Goal: Task Accomplishment & Management: Manage account settings

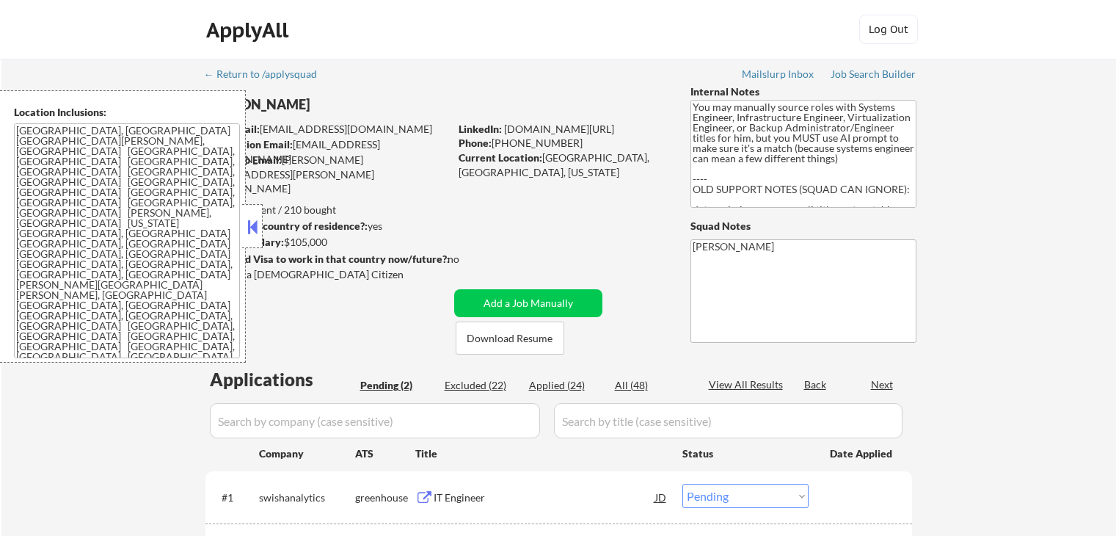
select select ""pending""
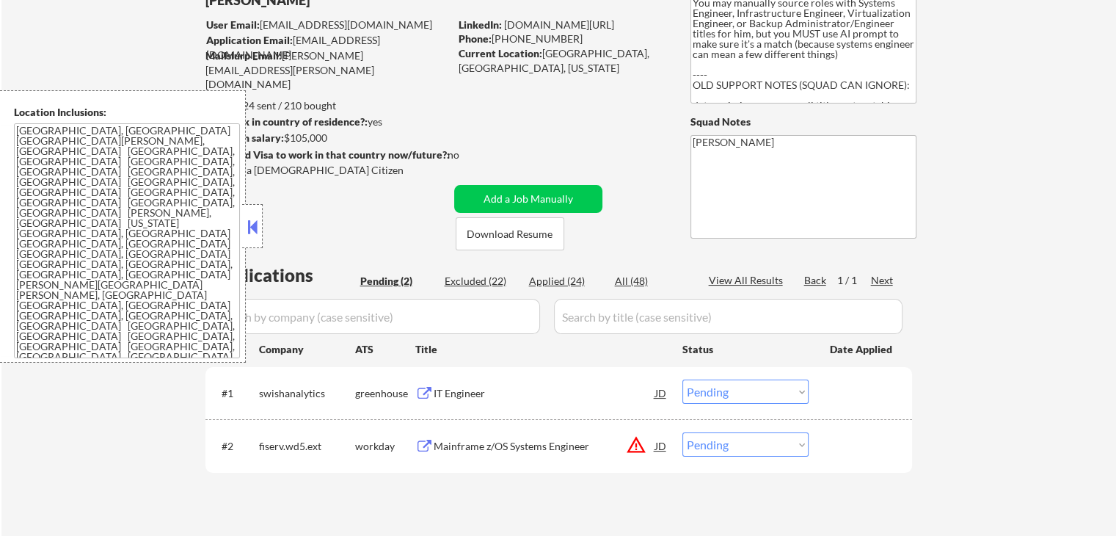
scroll to position [147, 0]
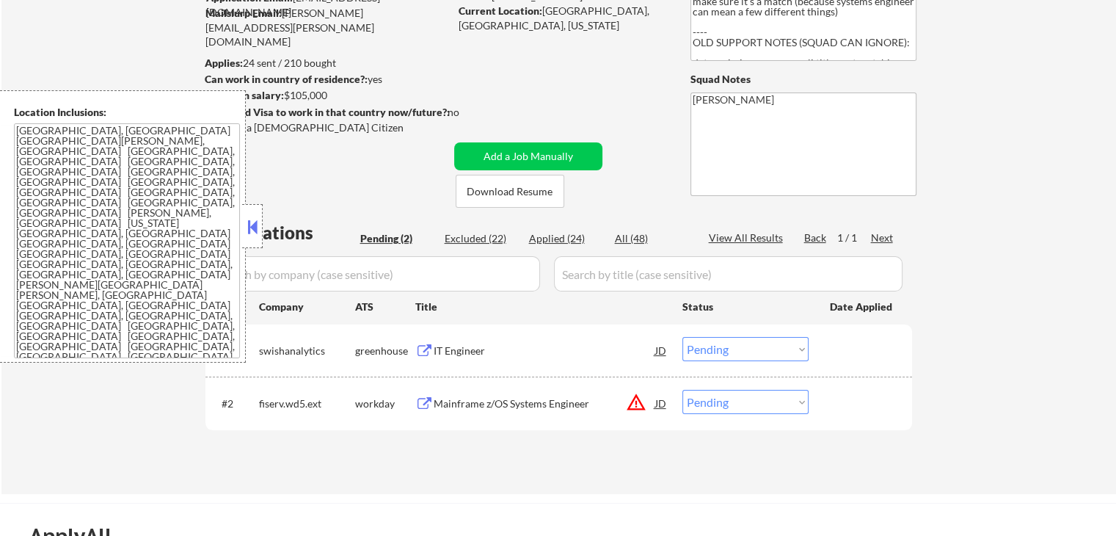
click at [251, 228] on button at bounding box center [252, 227] width 16 height 22
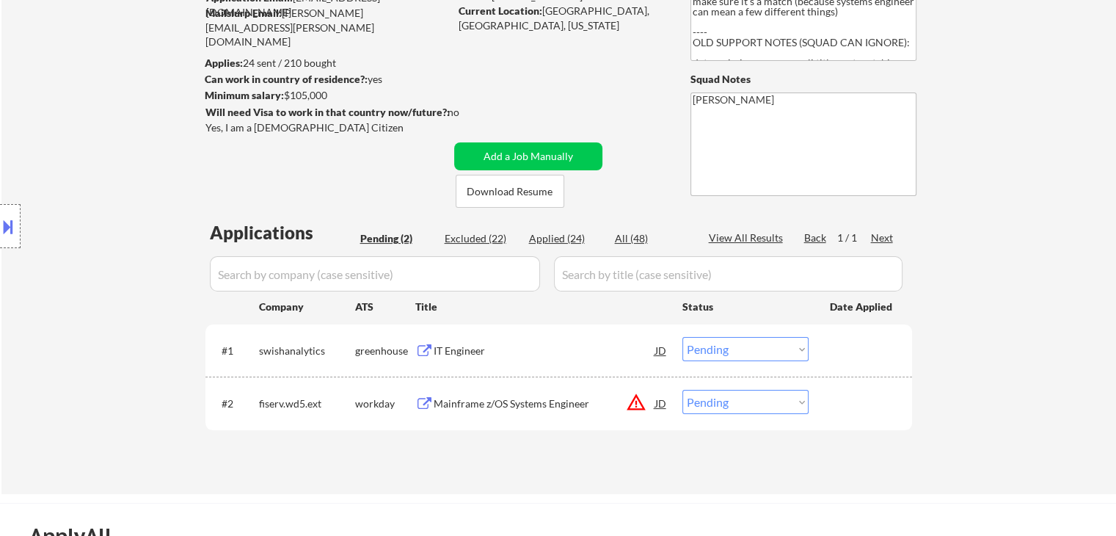
click at [464, 348] on div "IT Engineer" at bounding box center [545, 350] width 222 height 15
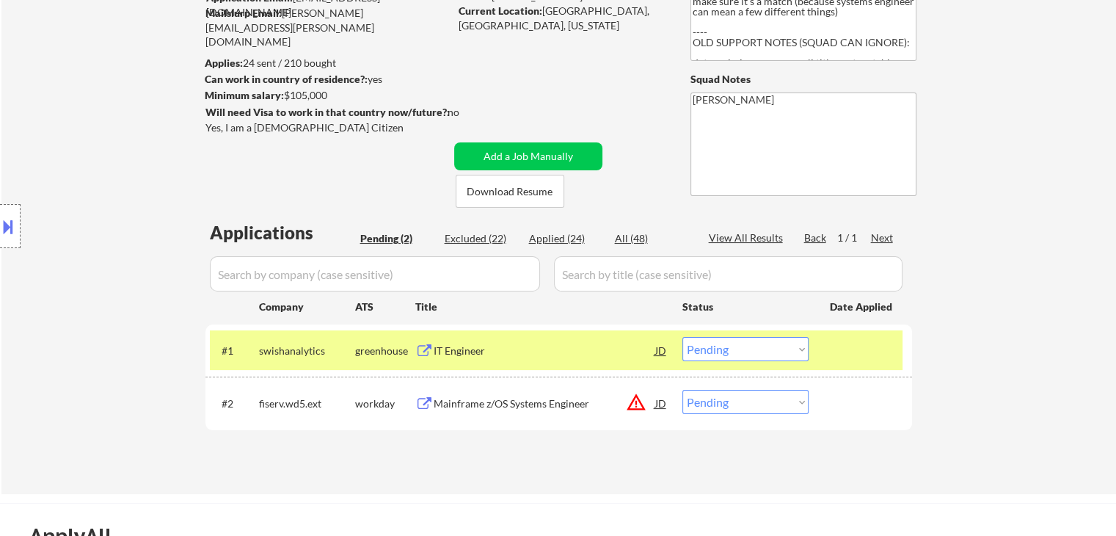
click at [484, 400] on div "Mainframe z/OS Systems Engineer" at bounding box center [545, 403] width 222 height 15
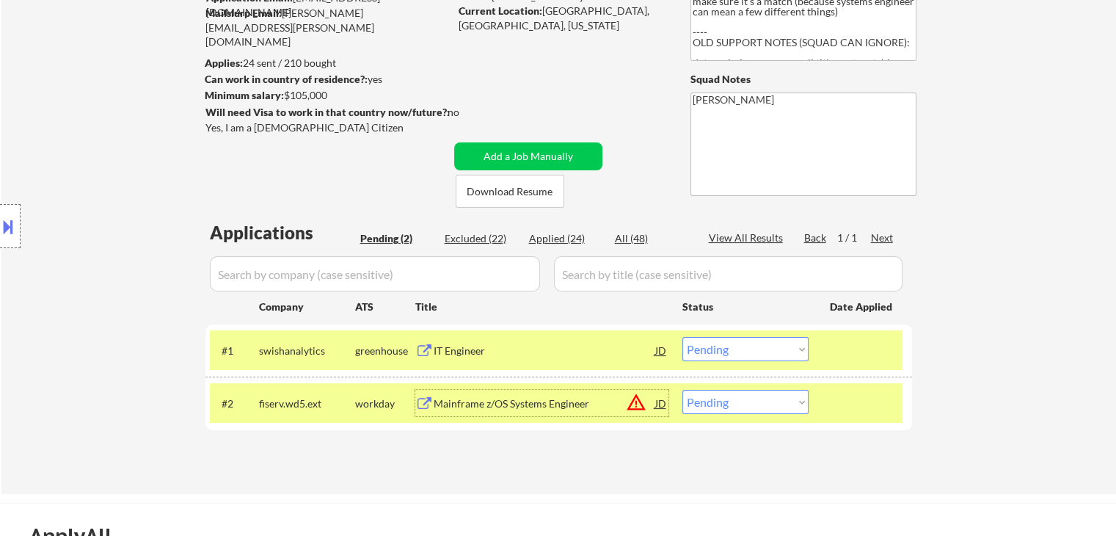
click at [637, 401] on button "warning_amber" at bounding box center [636, 402] width 21 height 21
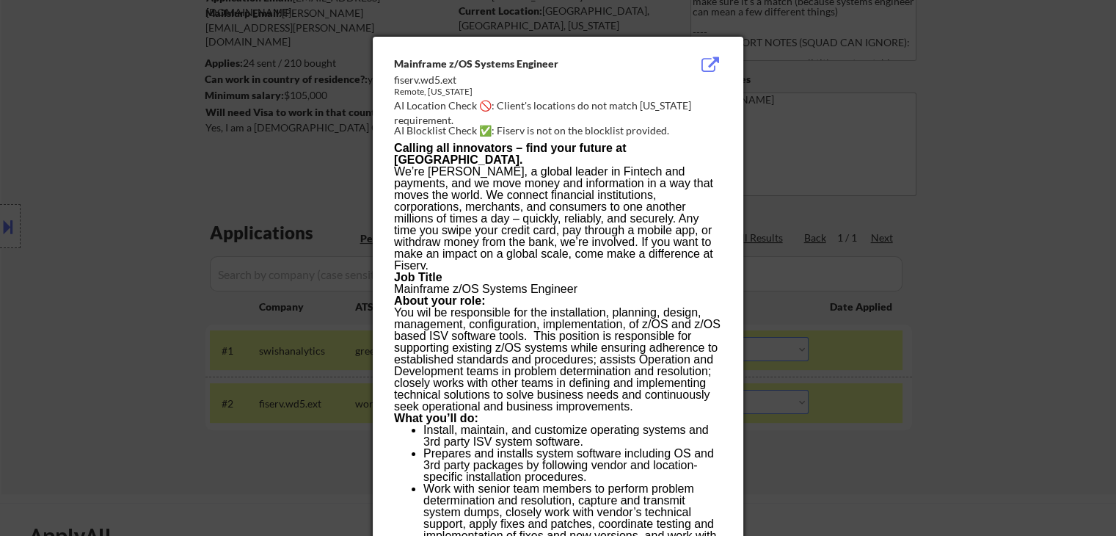
drag, startPoint x: 939, startPoint y: 245, endPoint x: 923, endPoint y: 225, distance: 26.6
click at [940, 243] on div at bounding box center [558, 268] width 1116 height 536
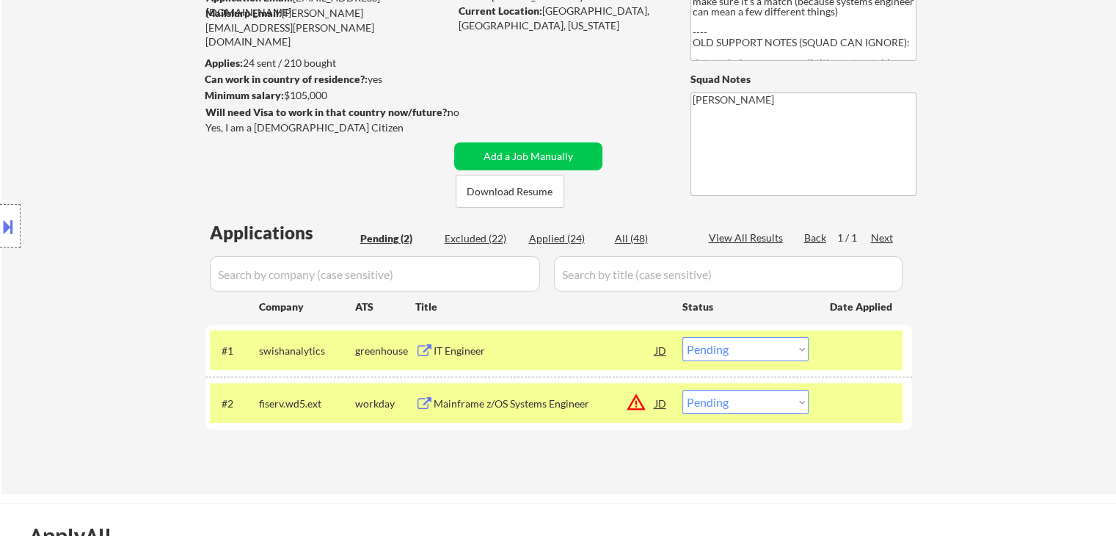
click at [10, 228] on button at bounding box center [8, 226] width 16 height 24
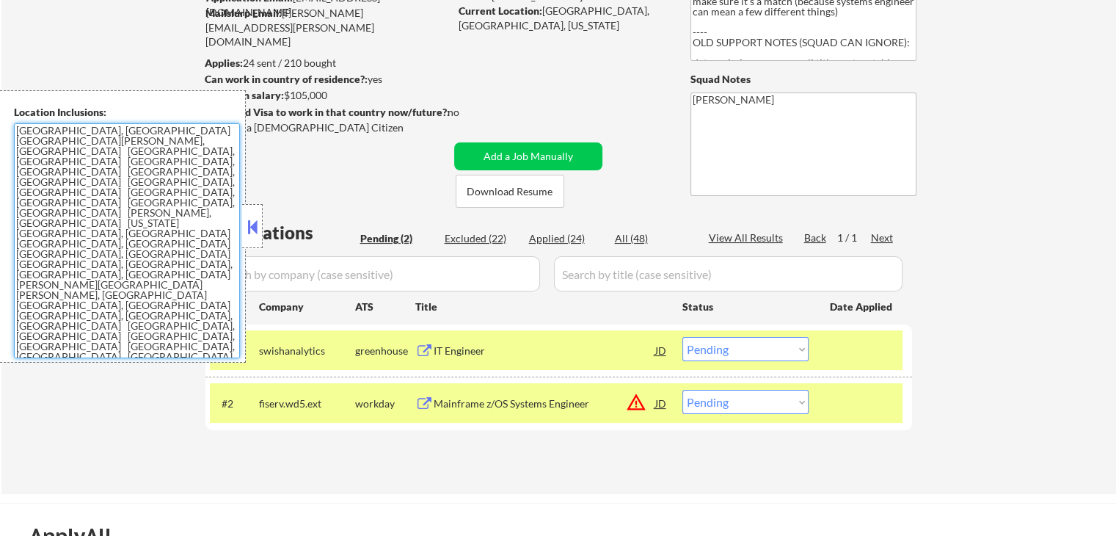
drag, startPoint x: 90, startPoint y: 247, endPoint x: 0, endPoint y: 119, distance: 156.4
click at [0, 119] on div "Location Inclusions: St. Louis, MO East St. Louis, IL Cahokia Heights, IL Grani…" at bounding box center [123, 226] width 246 height 272
click at [940, 239] on div "← Return to /applysquad Mailslurp Inbox Job Search Builder Chris Bailey User Em…" at bounding box center [558, 203] width 1115 height 582
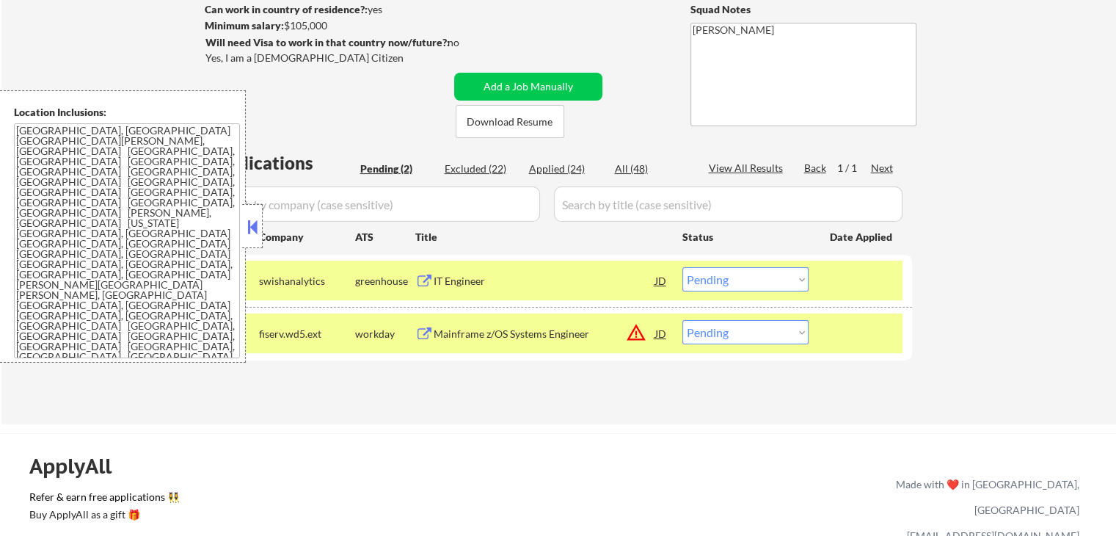
scroll to position [220, 0]
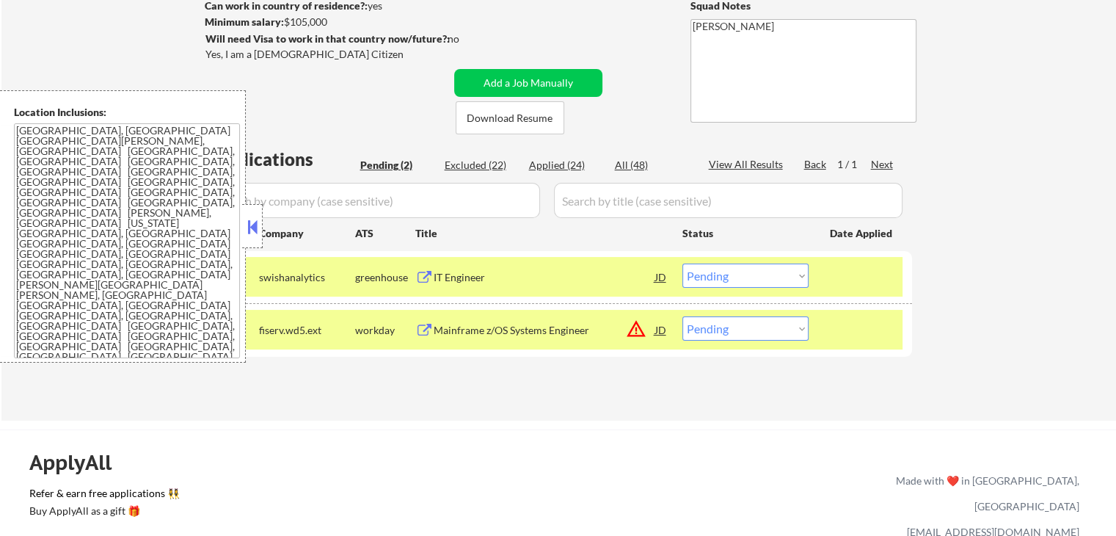
click at [255, 225] on button at bounding box center [252, 227] width 16 height 22
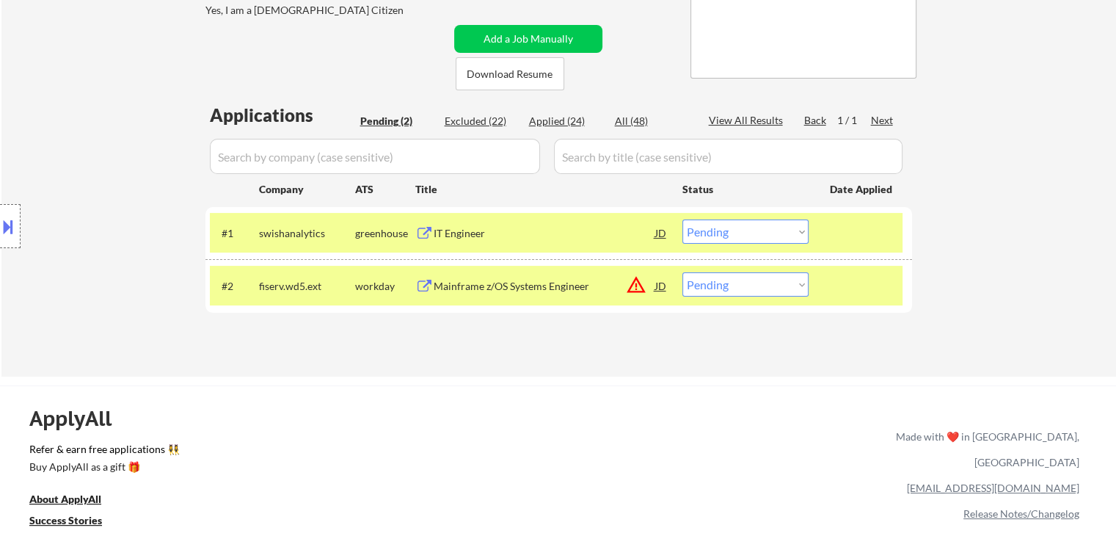
scroll to position [294, 0]
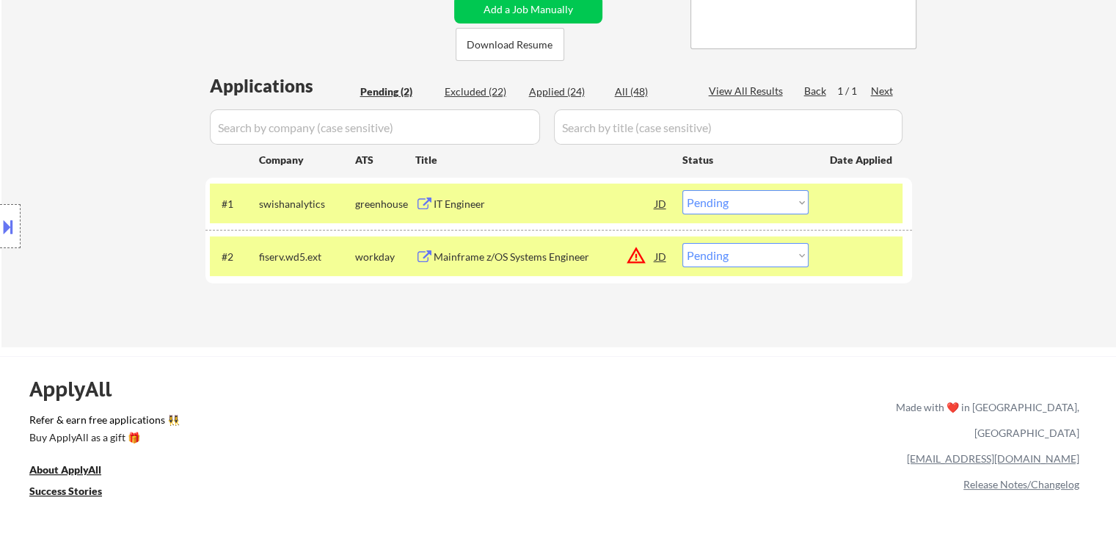
drag, startPoint x: 727, startPoint y: 256, endPoint x: 708, endPoint y: 263, distance: 19.8
click at [727, 256] on select "Choose an option... Pending Applied Excluded (Questions) Excluded (Expired) Exc…" at bounding box center [746, 255] width 126 height 24
select select ""excluded__bad_match_""
click at [683, 243] on select "Choose an option... Pending Applied Excluded (Questions) Excluded (Expired) Exc…" at bounding box center [746, 255] width 126 height 24
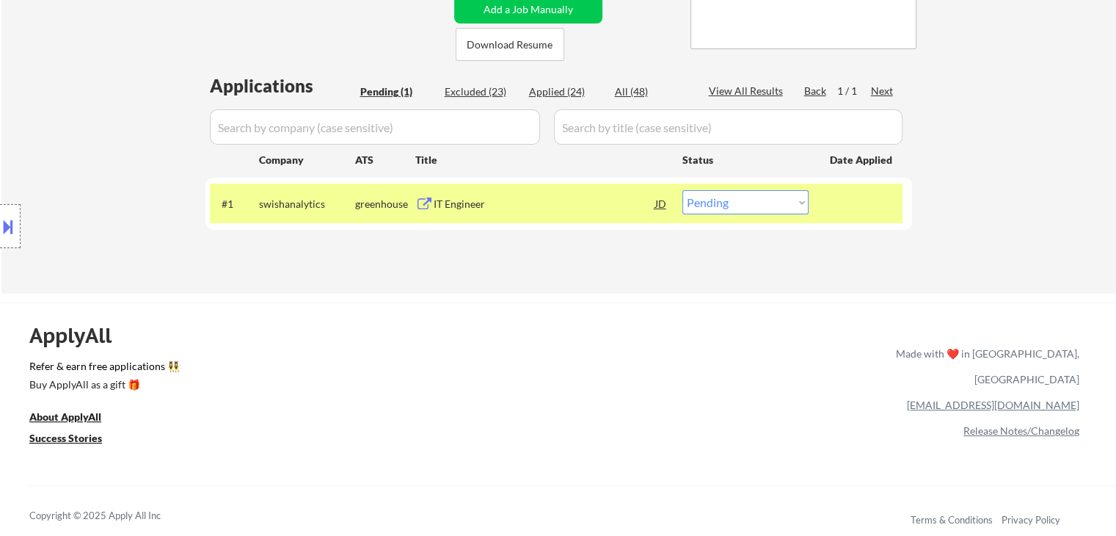
click at [454, 214] on div "IT Engineer" at bounding box center [545, 203] width 222 height 26
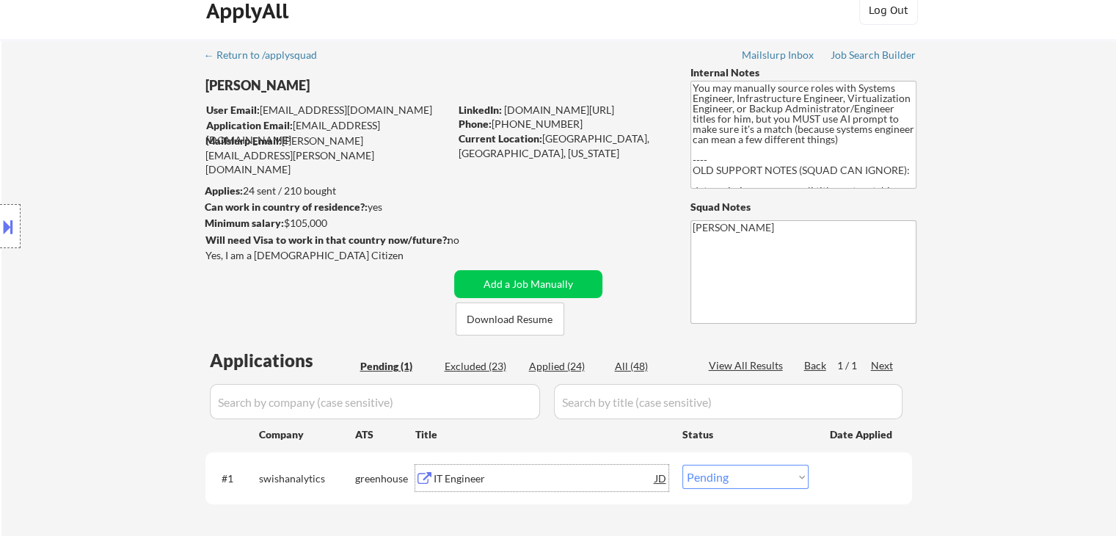
scroll to position [0, 0]
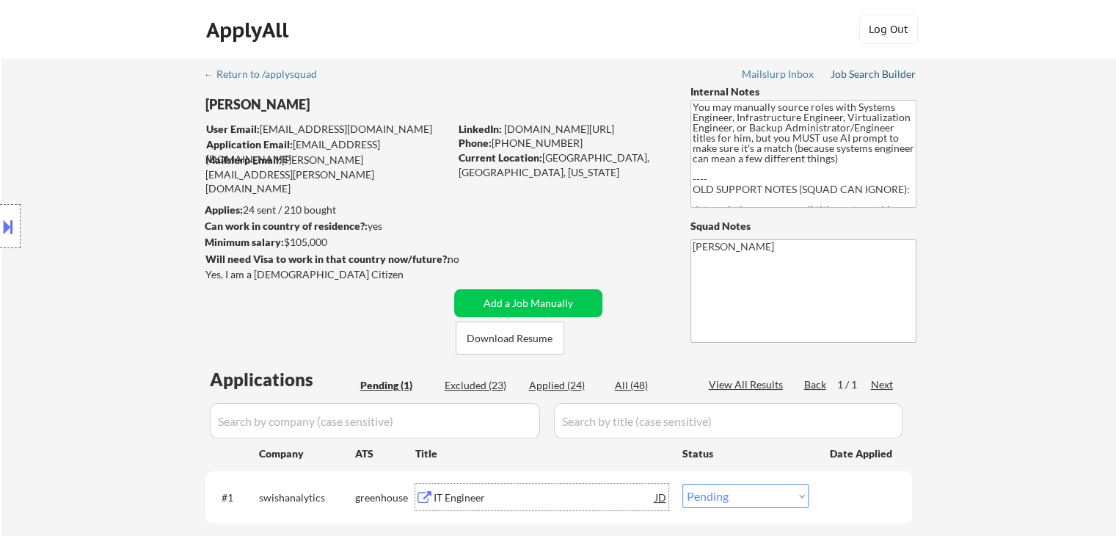
drag, startPoint x: 875, startPoint y: 76, endPoint x: 728, endPoint y: 174, distance: 176.7
click at [875, 76] on div "Job Search Builder" at bounding box center [874, 74] width 86 height 10
click at [556, 389] on div "Applied (24)" at bounding box center [565, 385] width 73 height 15
select select ""applied""
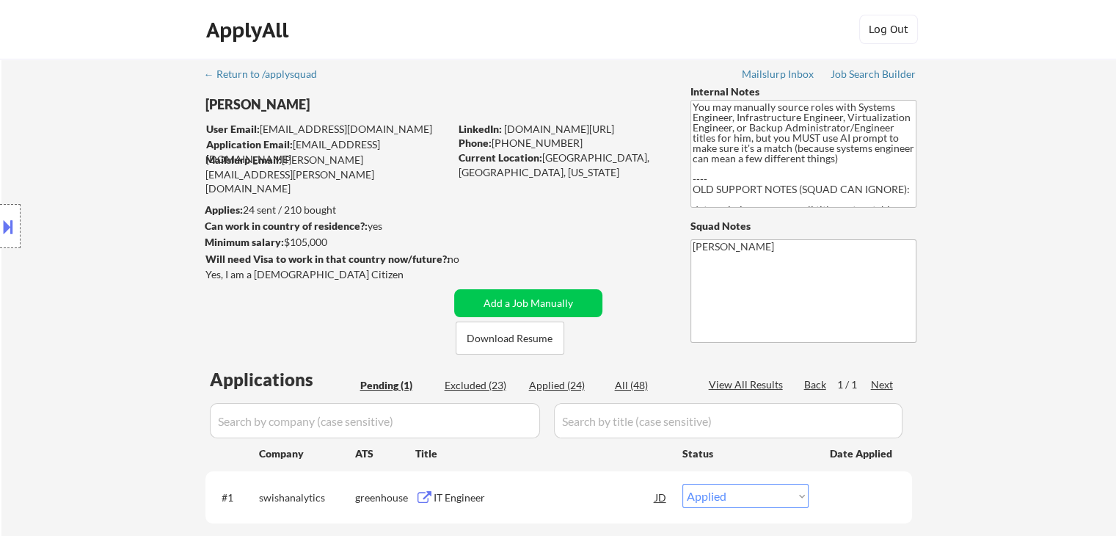
select select ""applied""
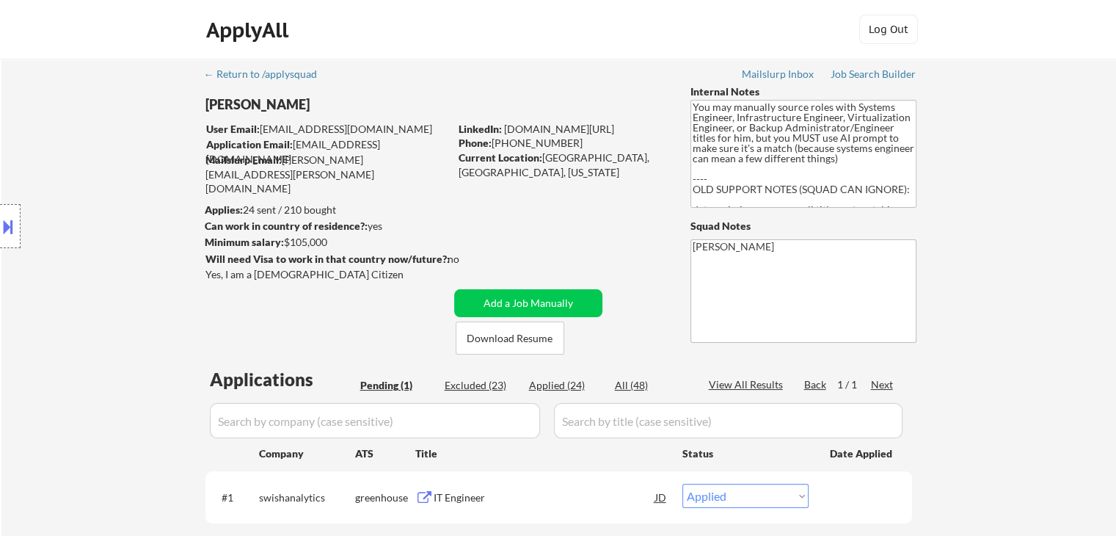
select select ""applied""
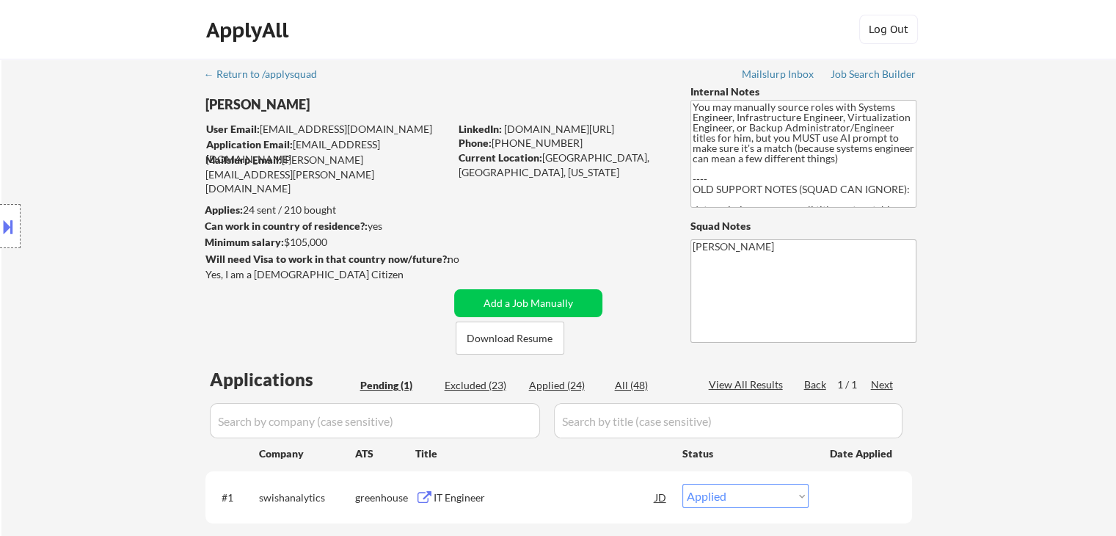
select select ""applied""
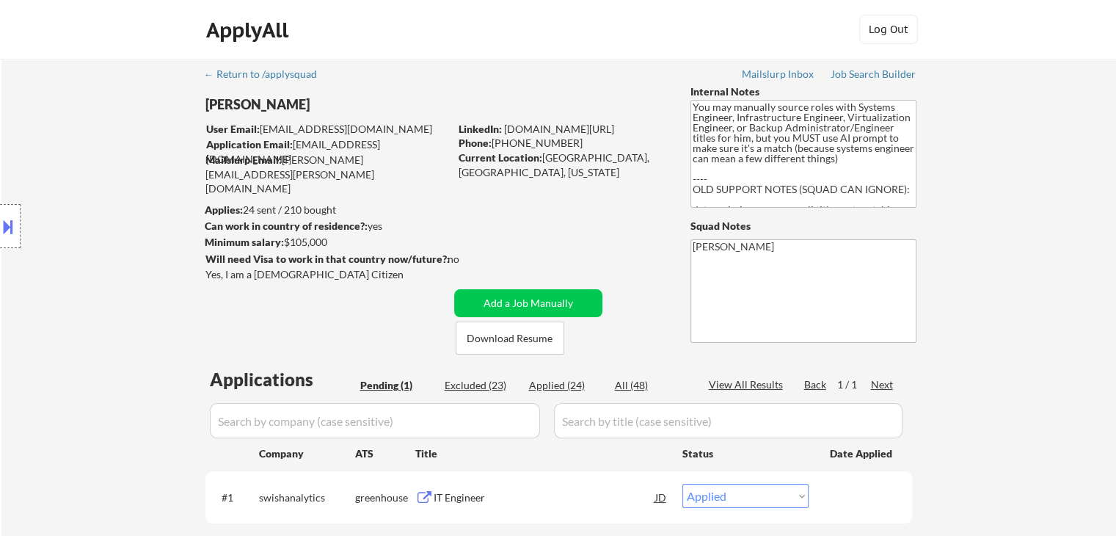
select select ""applied""
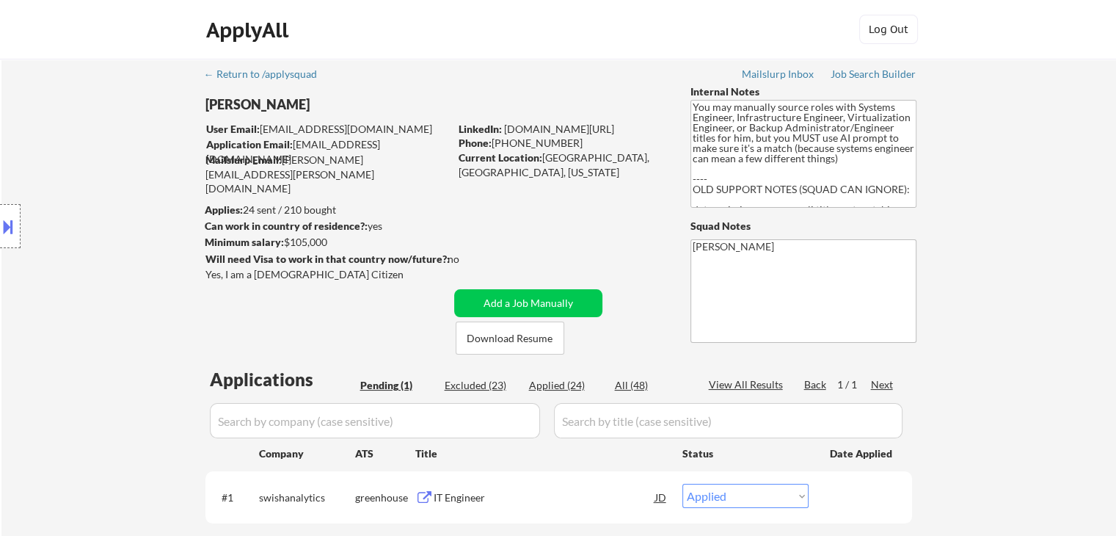
select select ""applied""
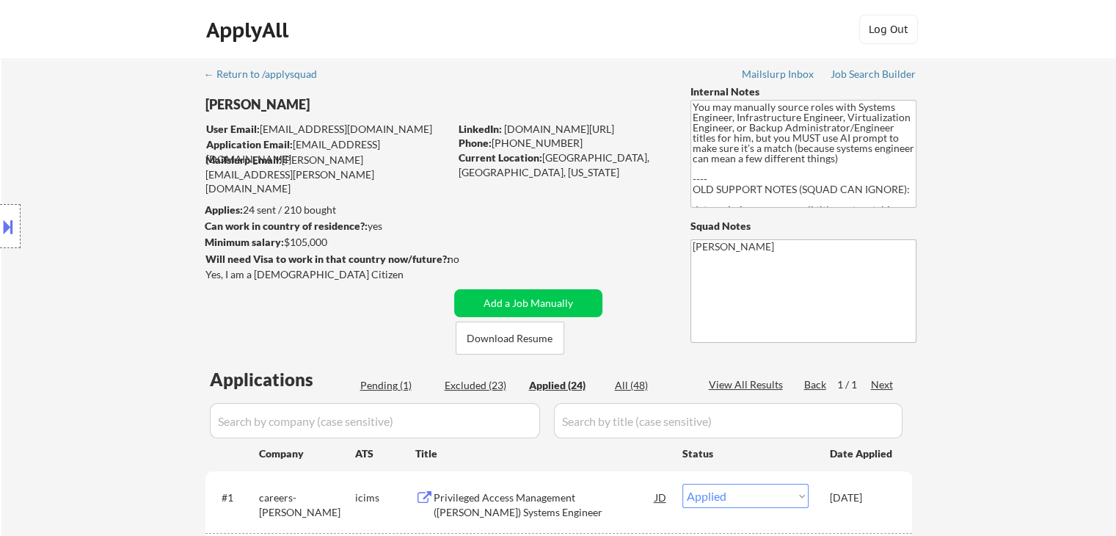
drag, startPoint x: 338, startPoint y: 239, endPoint x: 288, endPoint y: 239, distance: 49.9
click at [288, 239] on div "Minimum salary: $105,000" at bounding box center [327, 242] width 244 height 15
click at [383, 390] on div "Pending (1)" at bounding box center [396, 385] width 73 height 15
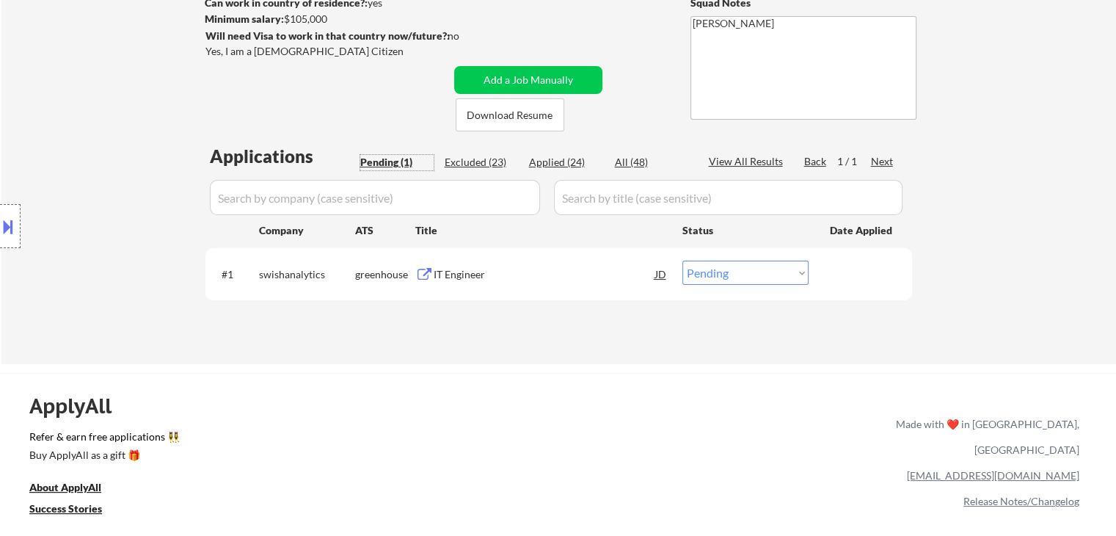
scroll to position [294, 0]
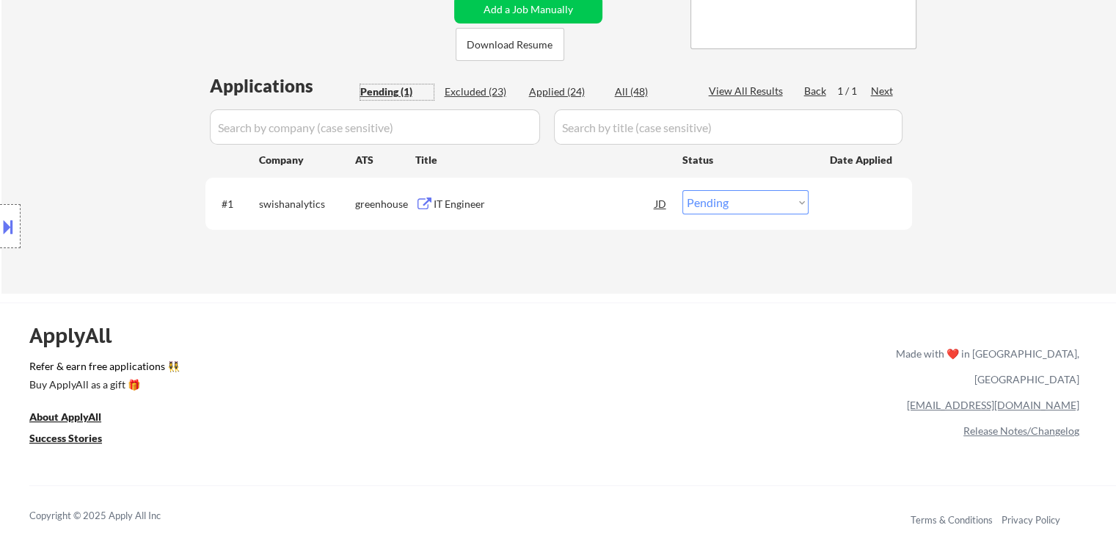
click at [757, 203] on select "Choose an option... Pending Applied Excluded (Questions) Excluded (Expired) Exc…" at bounding box center [746, 202] width 126 height 24
select select ""applied""
click at [683, 190] on select "Choose an option... Pending Applied Excluded (Questions) Excluded (Expired) Exc…" at bounding box center [746, 202] width 126 height 24
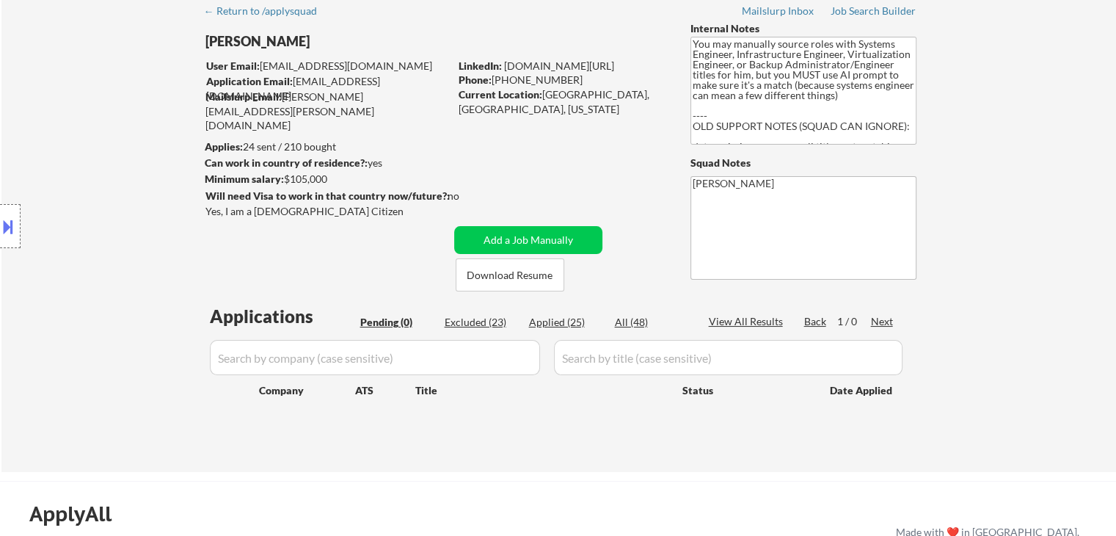
scroll to position [0, 0]
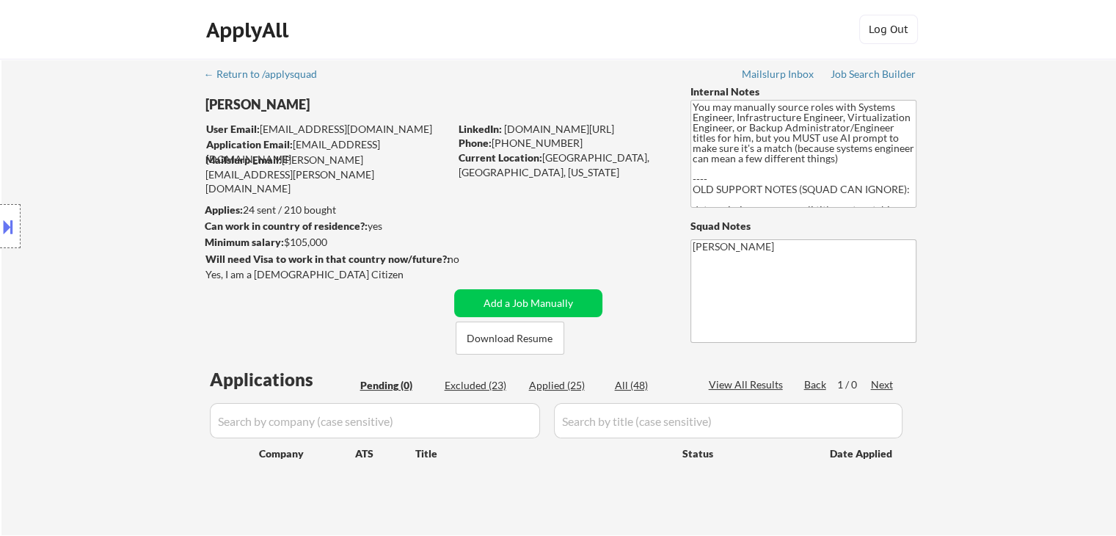
click at [91, 244] on div "Location Inclusions: St. Louis, MO East St. Louis, IL Cahokia Heights, IL Grani…" at bounding box center [131, 226] width 263 height 272
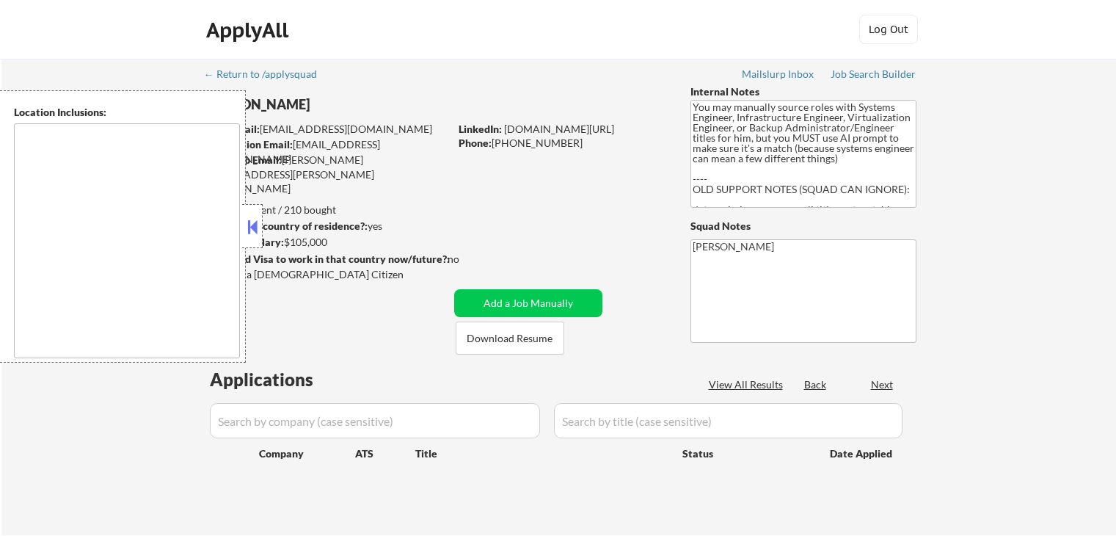
type textarea "[GEOGRAPHIC_DATA], [GEOGRAPHIC_DATA] [GEOGRAPHIC_DATA][PERSON_NAME], [GEOGRAPHI…"
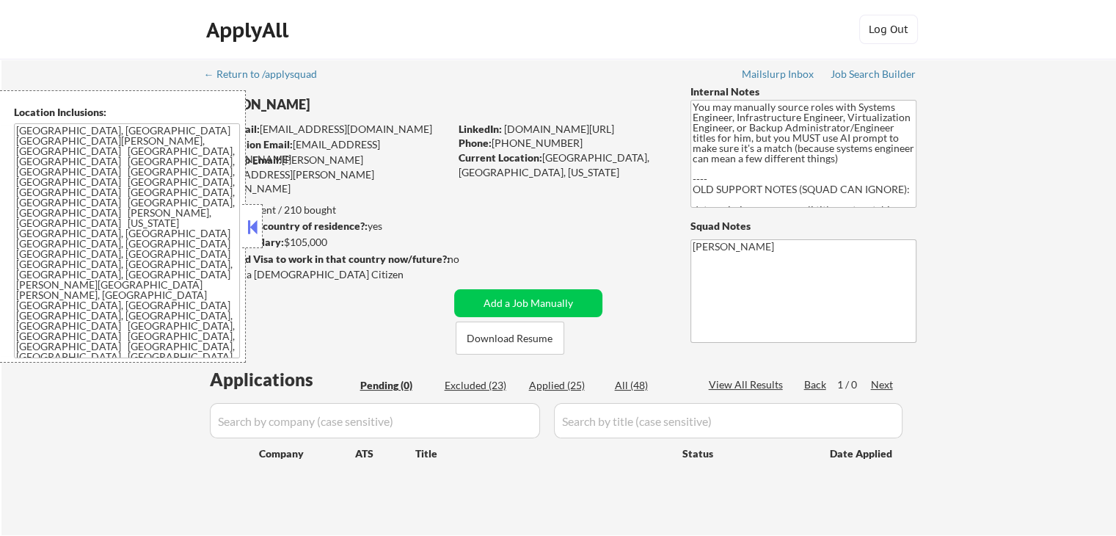
click at [252, 229] on button at bounding box center [252, 227] width 16 height 22
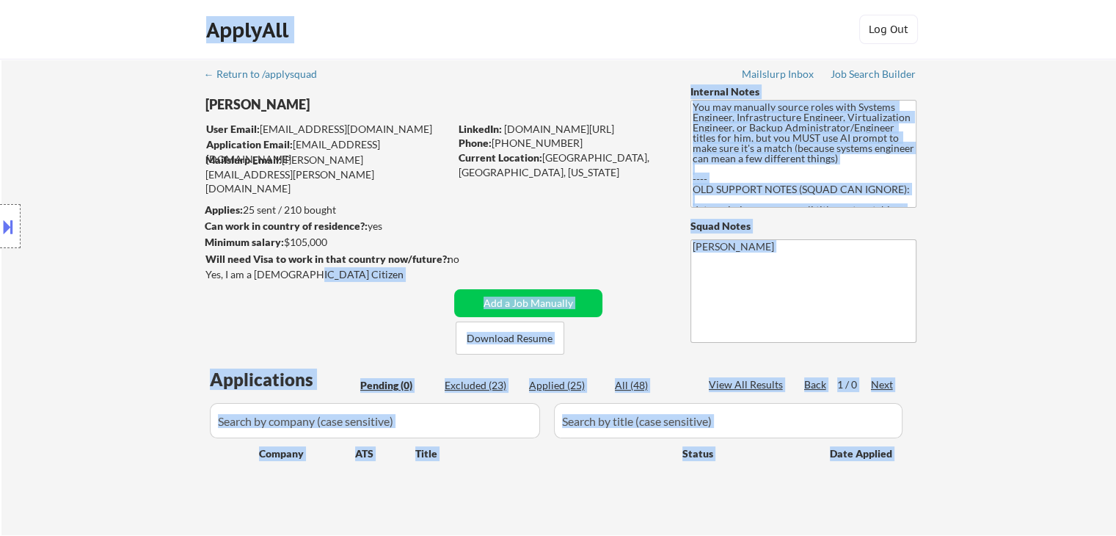
drag, startPoint x: 273, startPoint y: 277, endPoint x: 230, endPoint y: 280, distance: 43.4
click at [230, 279] on body "← Return to /applysquad Mailslurp Inbox Job Search Builder [PERSON_NAME] User E…" at bounding box center [558, 268] width 1116 height 536
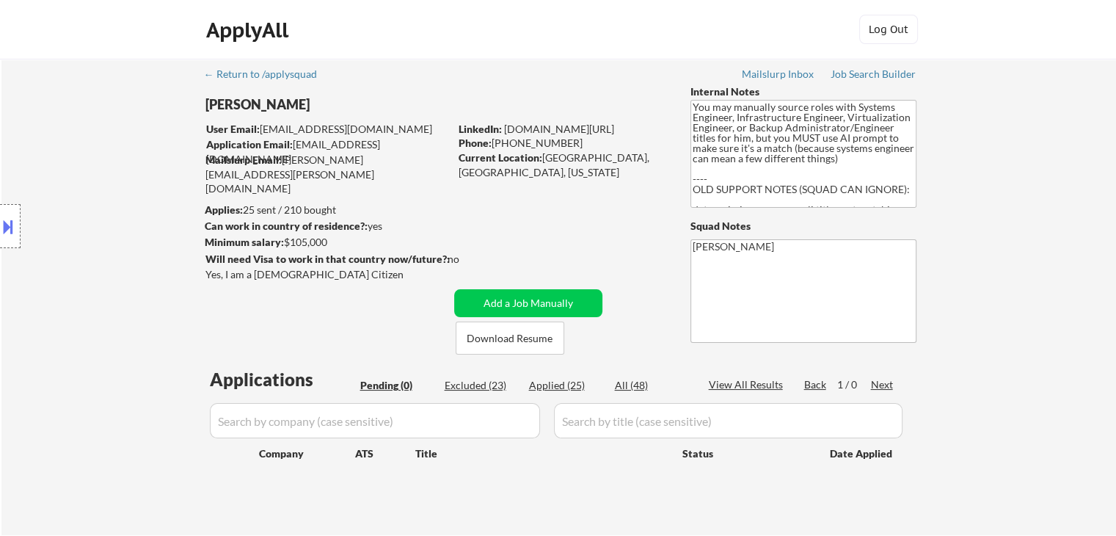
drag, startPoint x: 275, startPoint y: 308, endPoint x: 294, endPoint y: 311, distance: 20.0
click at [275, 308] on div "← Return to /applysquad Mailslurp Inbox Job Search Builder [PERSON_NAME] User E…" at bounding box center [559, 291] width 732 height 465
click at [1054, 203] on div "← Return to /applysquad Mailslurp Inbox Job Search Builder [PERSON_NAME] User E…" at bounding box center [558, 297] width 1115 height 476
click at [506, 89] on div "← Return to /applysquad Mailslurp Inbox Job Search Builder [PERSON_NAME] User E…" at bounding box center [559, 291] width 732 height 465
click at [575, 216] on div "← Return to /applysquad Mailslurp Inbox Job Search Builder [PERSON_NAME] User E…" at bounding box center [559, 291] width 732 height 465
